Goal: Task Accomplishment & Management: Use online tool/utility

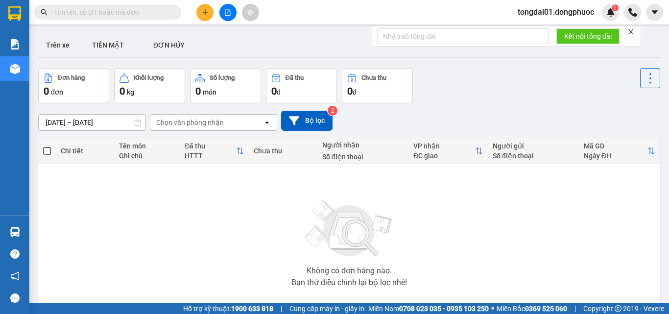
click at [145, 218] on div "Không có đơn hàng nào. Bạn thử điều chỉnh lại bộ lọc nhé!" at bounding box center [349, 240] width 612 height 147
click at [517, 207] on div "Không có đơn hàng nào. Bạn thử điều chỉnh lại bộ lọc nhé!" at bounding box center [349, 240] width 612 height 147
drag, startPoint x: 155, startPoint y: 210, endPoint x: 137, endPoint y: 192, distance: 25.6
click at [154, 210] on div "Không có đơn hàng nào. Bạn thử điều chỉnh lại bộ lọc nhé!" at bounding box center [349, 240] width 612 height 147
click at [139, 9] on input "text" at bounding box center [112, 12] width 116 height 11
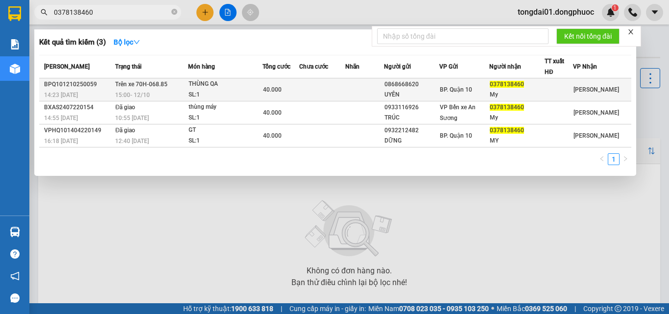
type input "0378138460"
click at [88, 97] on div "14:23 [DATE]" at bounding box center [78, 95] width 68 height 11
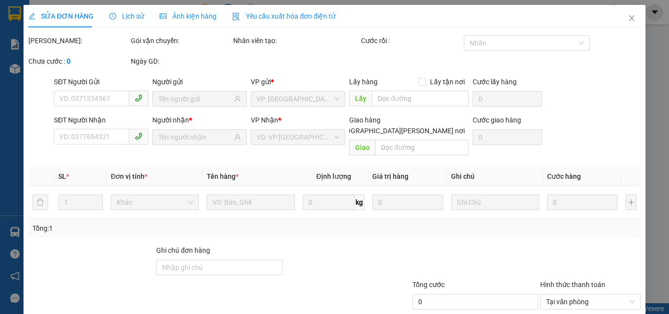
type input "0868668620"
type input "UYÊN"
type input "0378138460"
type input "My"
type input "40.000"
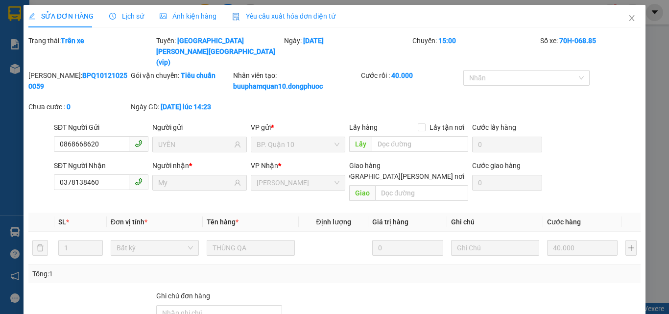
click at [126, 21] on div "Lịch sử" at bounding box center [126, 16] width 35 height 11
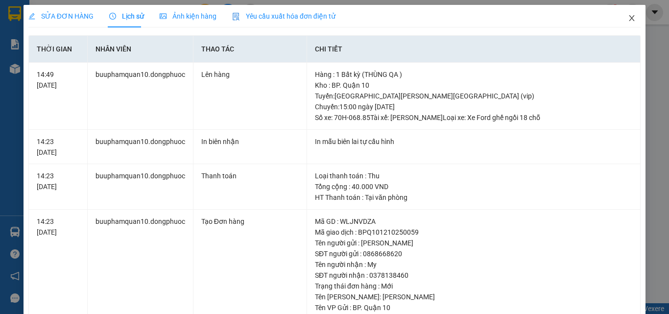
drag, startPoint x: 627, startPoint y: 20, endPoint x: 603, endPoint y: 32, distance: 26.7
click at [628, 20] on icon "close" at bounding box center [632, 18] width 8 height 8
